Goal: Navigation & Orientation: Find specific page/section

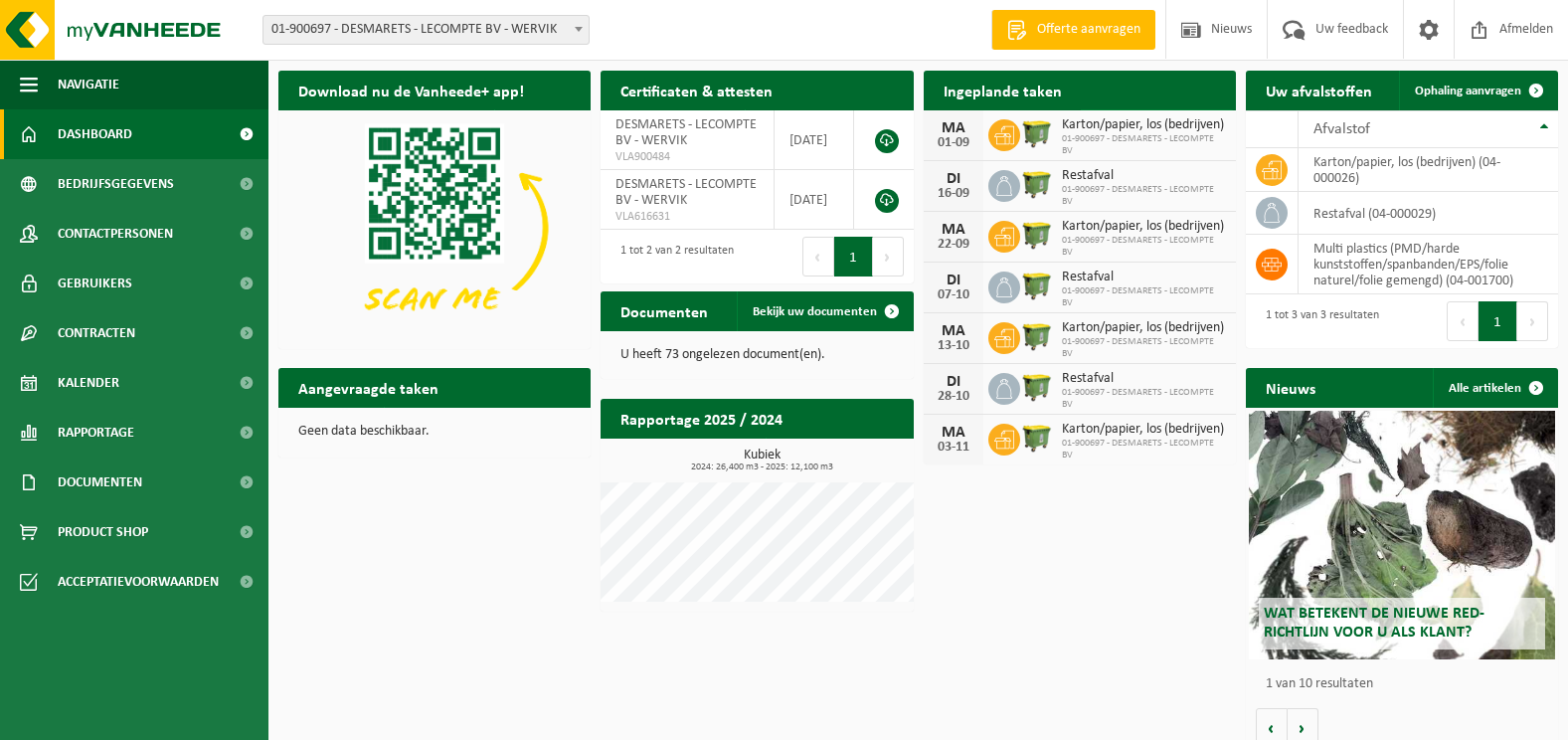
click at [1138, 123] on span "Bekijk uw kalender" at bounding box center [1148, 129] width 102 height 13
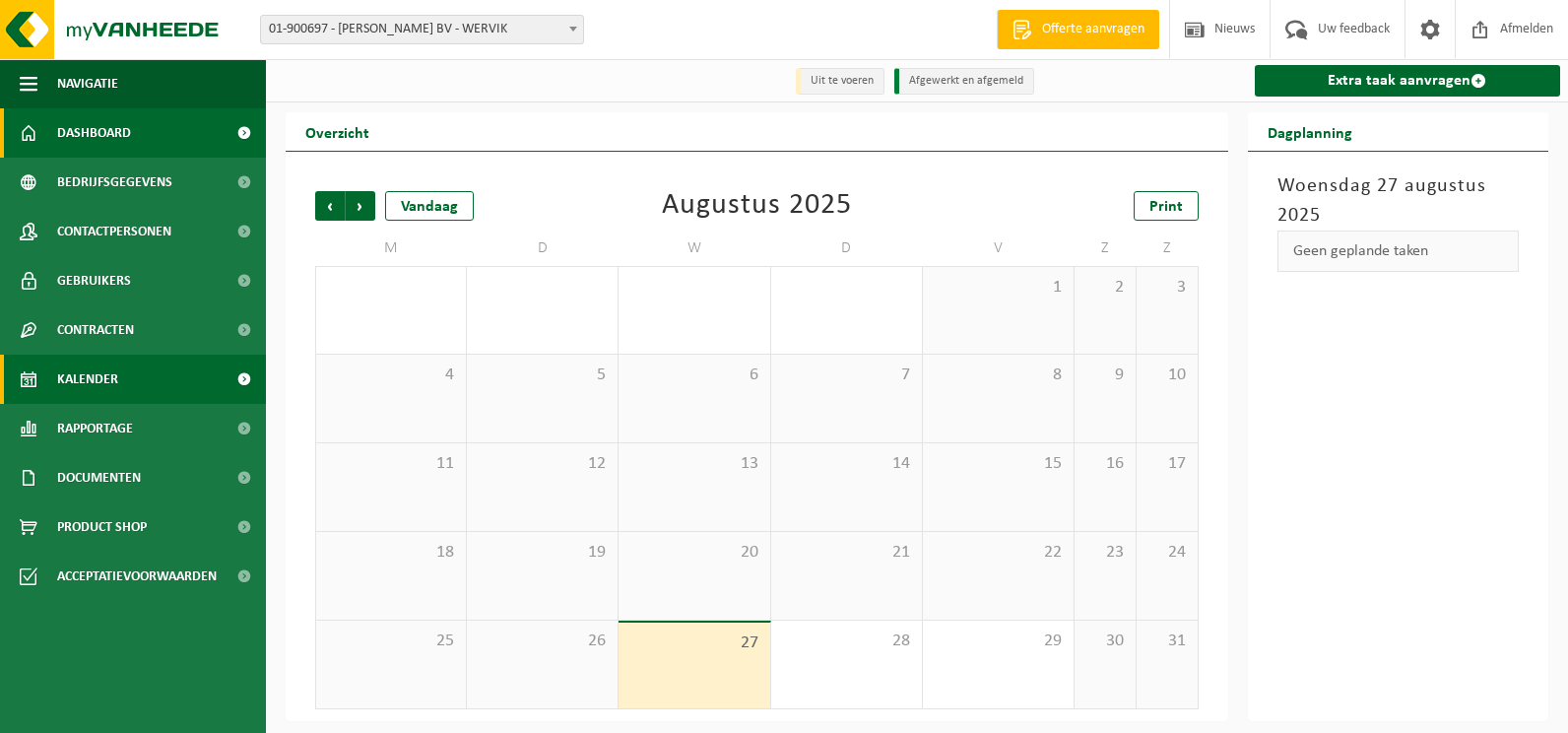
click at [76, 128] on span "Dashboard" at bounding box center [94, 133] width 74 height 50
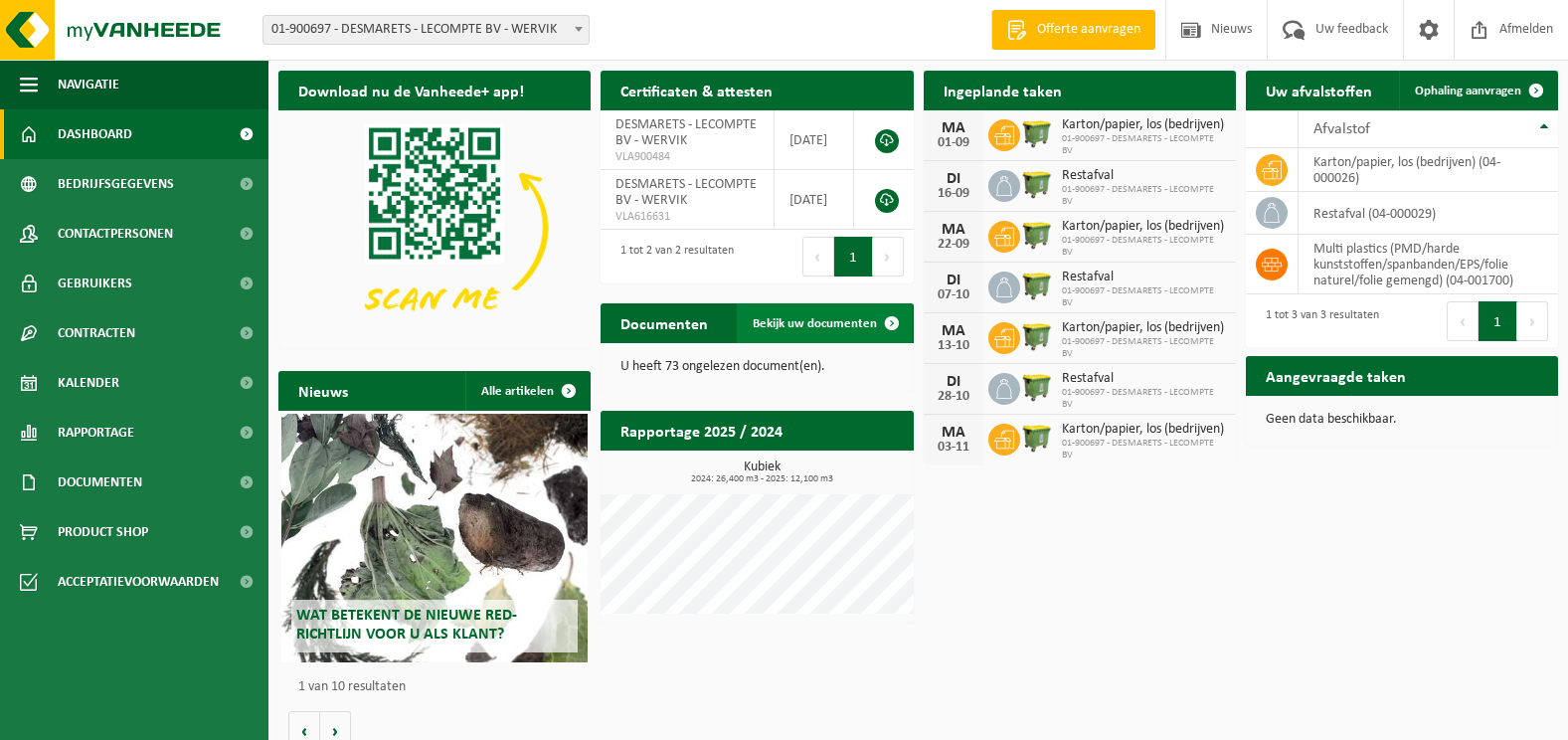
click at [830, 314] on link "Bekijk uw documenten" at bounding box center [824, 323] width 175 height 40
